Goal: Check status: Check status

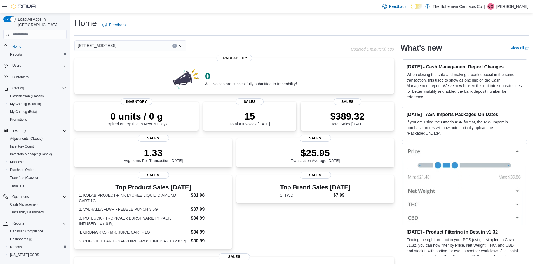
click at [177, 46] on div "710-12th St. New Westminster, BC V3M 4J6" at bounding box center [130, 45] width 112 height 11
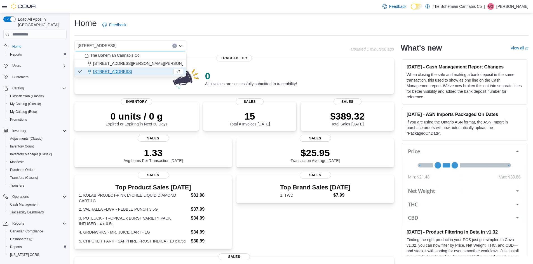
click at [152, 64] on span "3034 St. Johns St. Port Moody, BC" at bounding box center [144, 64] width 103 height 6
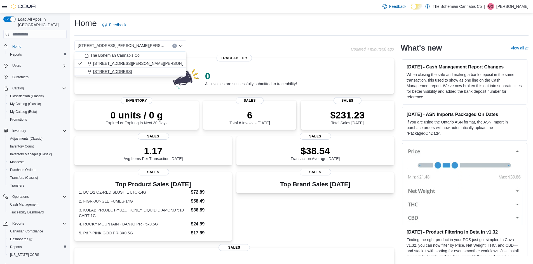
click at [132, 71] on span "710-12th St. New Westminster, BC V3M 4J6" at bounding box center [112, 72] width 39 height 6
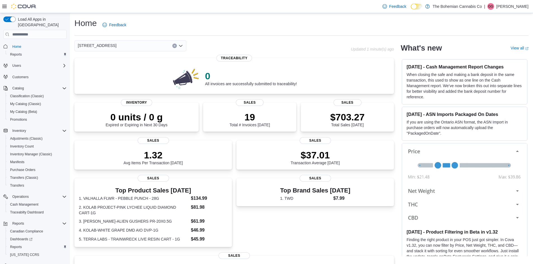
click at [174, 46] on icon "Clear input" at bounding box center [174, 45] width 1 height 1
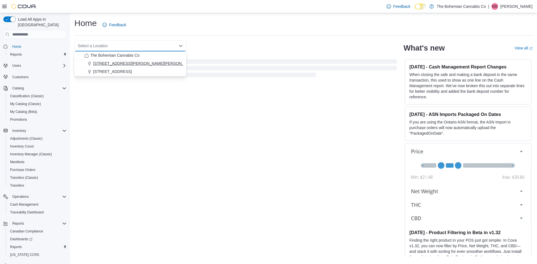
click at [142, 66] on span "3034 St. Johns St. Port Moody, BC" at bounding box center [144, 64] width 103 height 6
